Goal: Obtain resource: Download file/media

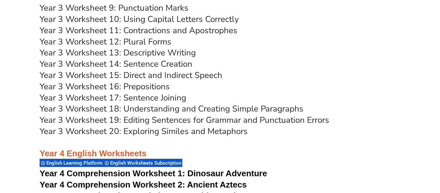
scroll to position [2467, 0]
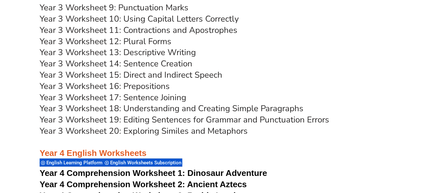
click at [170, 105] on link "Year 3 Worksheet 18: Understanding and Creating Simple Paragraphs" at bounding box center [172, 108] width 264 height 11
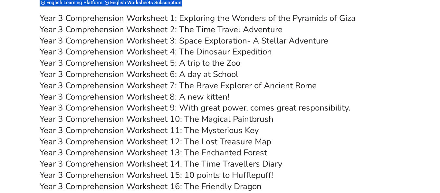
scroll to position [2140, 0]
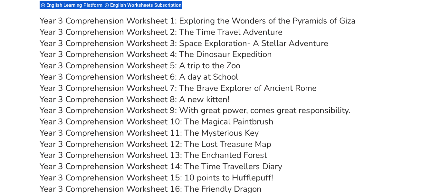
click at [279, 85] on link "Year 3 Comprehension Worksheet 7: The Brave Explorer of Ancient Rome" at bounding box center [178, 87] width 277 height 11
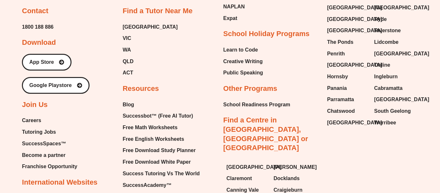
scroll to position [6953, 0]
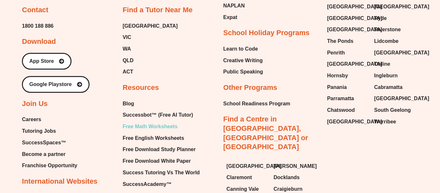
click at [174, 122] on span "Free Math Worksheets" at bounding box center [150, 127] width 55 height 10
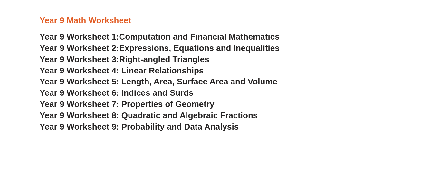
scroll to position [2240, 0]
click at [172, 91] on span "Year 9 Worksheet 6: Indices and Surds" at bounding box center [117, 93] width 154 height 10
